Goal: Task Accomplishment & Management: Use online tool/utility

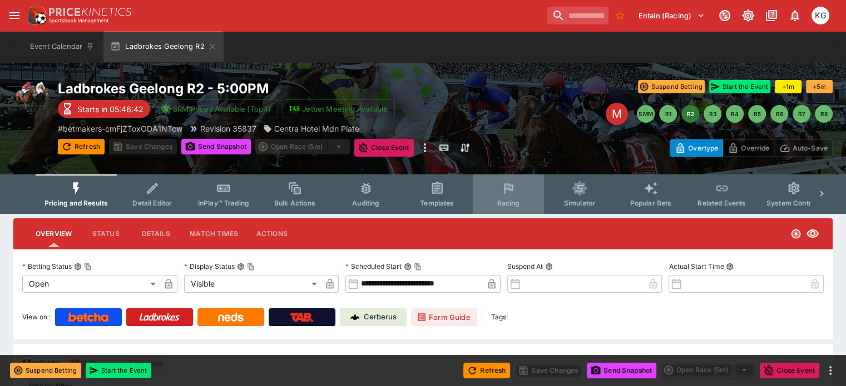
click at [518, 199] on span "Racing" at bounding box center [508, 203] width 23 height 8
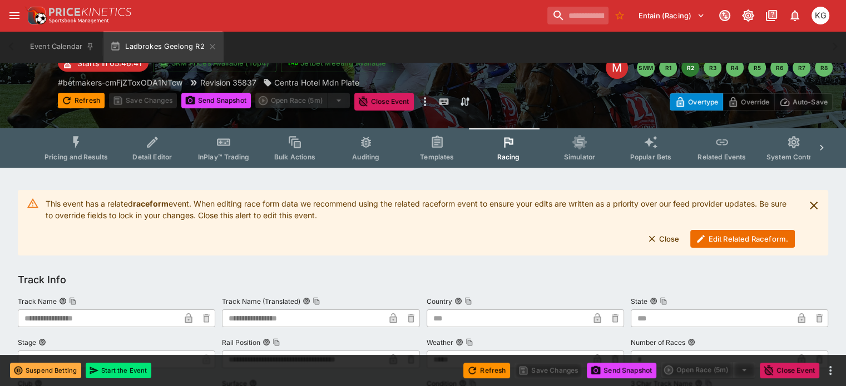
scroll to position [56, 0]
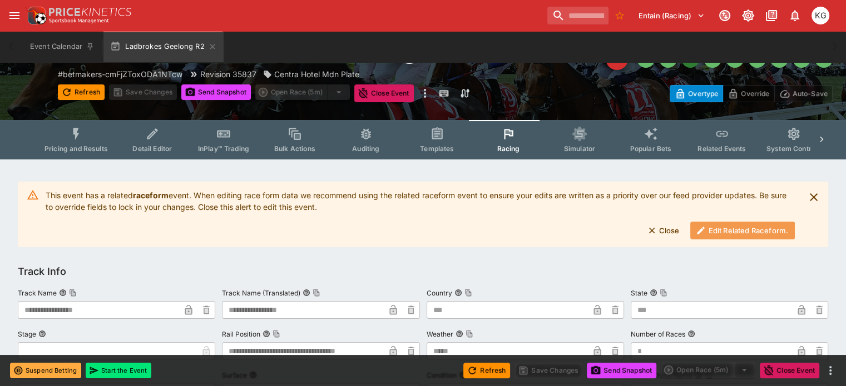
click at [755, 234] on button "Edit Related Raceform." at bounding box center [742, 231] width 105 height 18
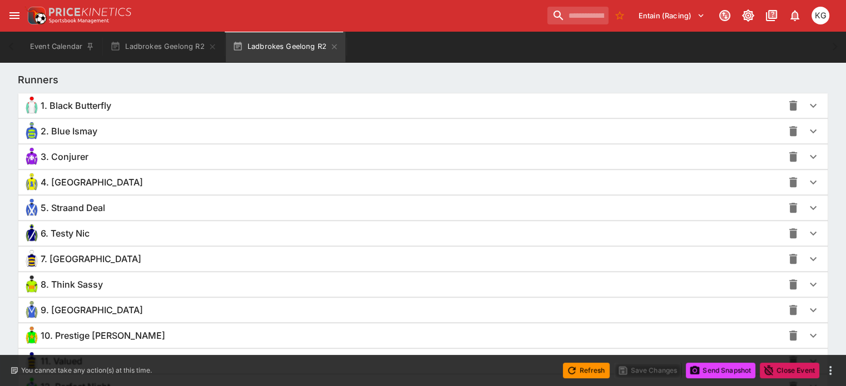
scroll to position [778, 0]
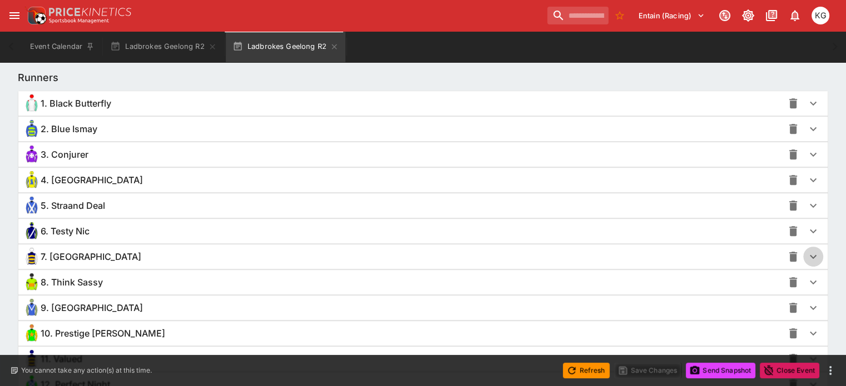
click at [806, 253] on icon "button" at bounding box center [812, 256] width 13 height 13
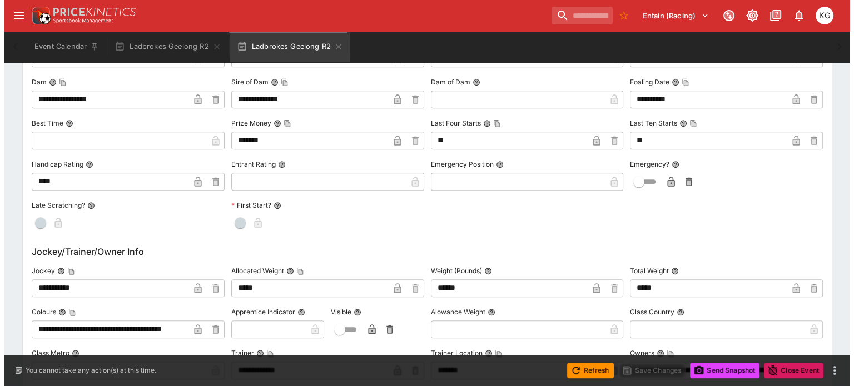
scroll to position [1170, 0]
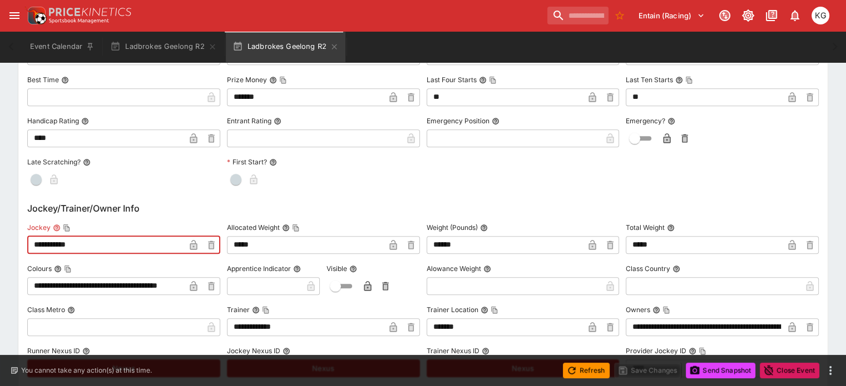
drag, startPoint x: 132, startPoint y: 244, endPoint x: 35, endPoint y: 248, distance: 96.8
paste input "text"
type input "**********"
click at [196, 246] on icon "button" at bounding box center [194, 246] width 6 height 4
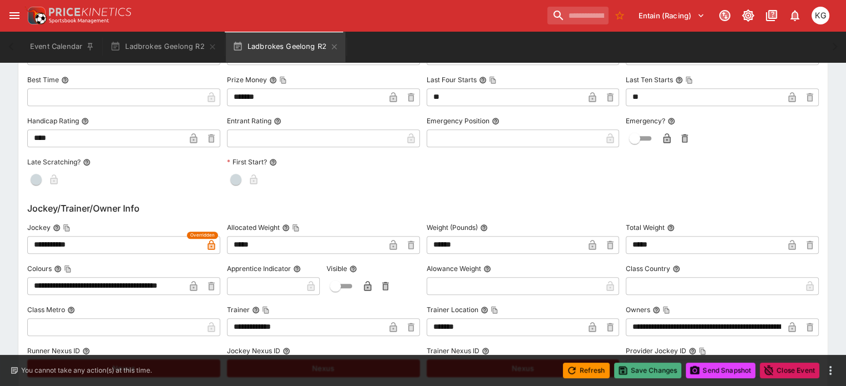
click at [644, 369] on button "Save Changes" at bounding box center [648, 371] width 68 height 16
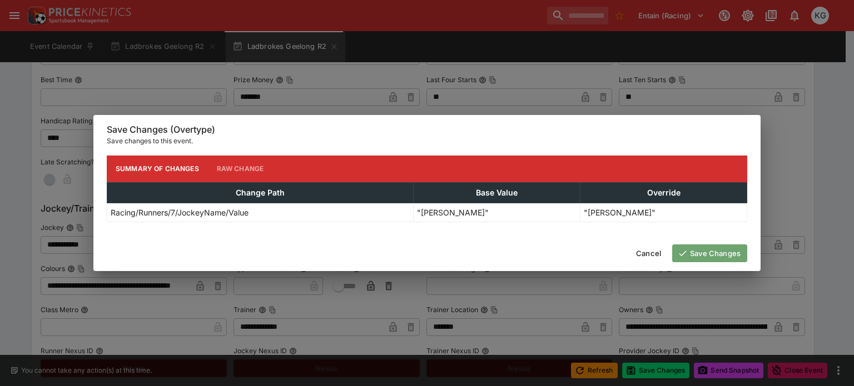
click at [728, 247] on button "Save Changes" at bounding box center [709, 254] width 75 height 18
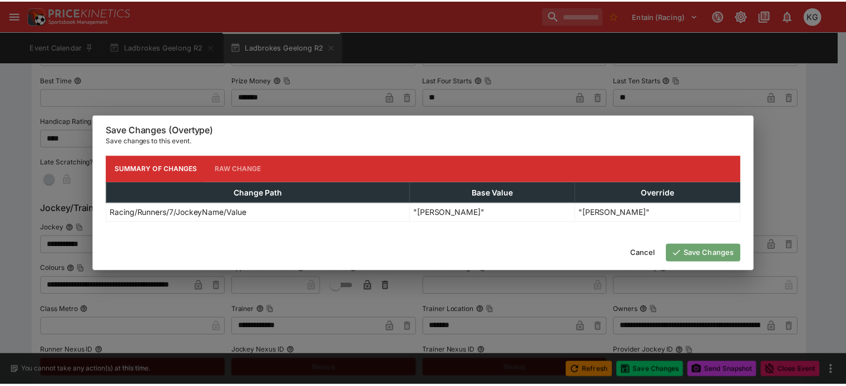
scroll to position [0, 0]
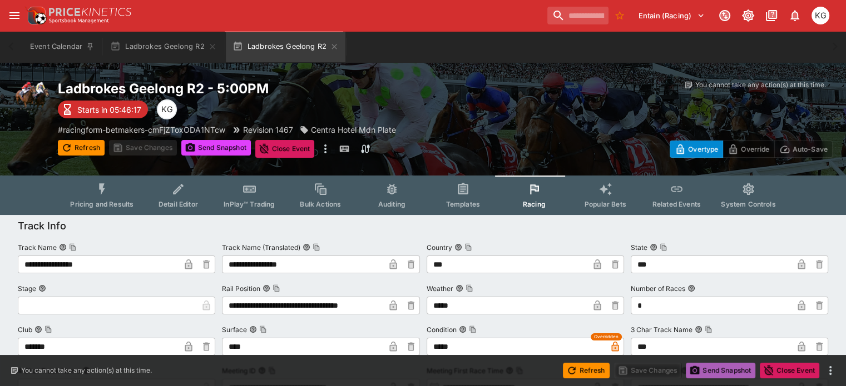
click at [728, 374] on button "Send Snapshot" at bounding box center [721, 371] width 70 height 16
